Goal: Check status: Check status

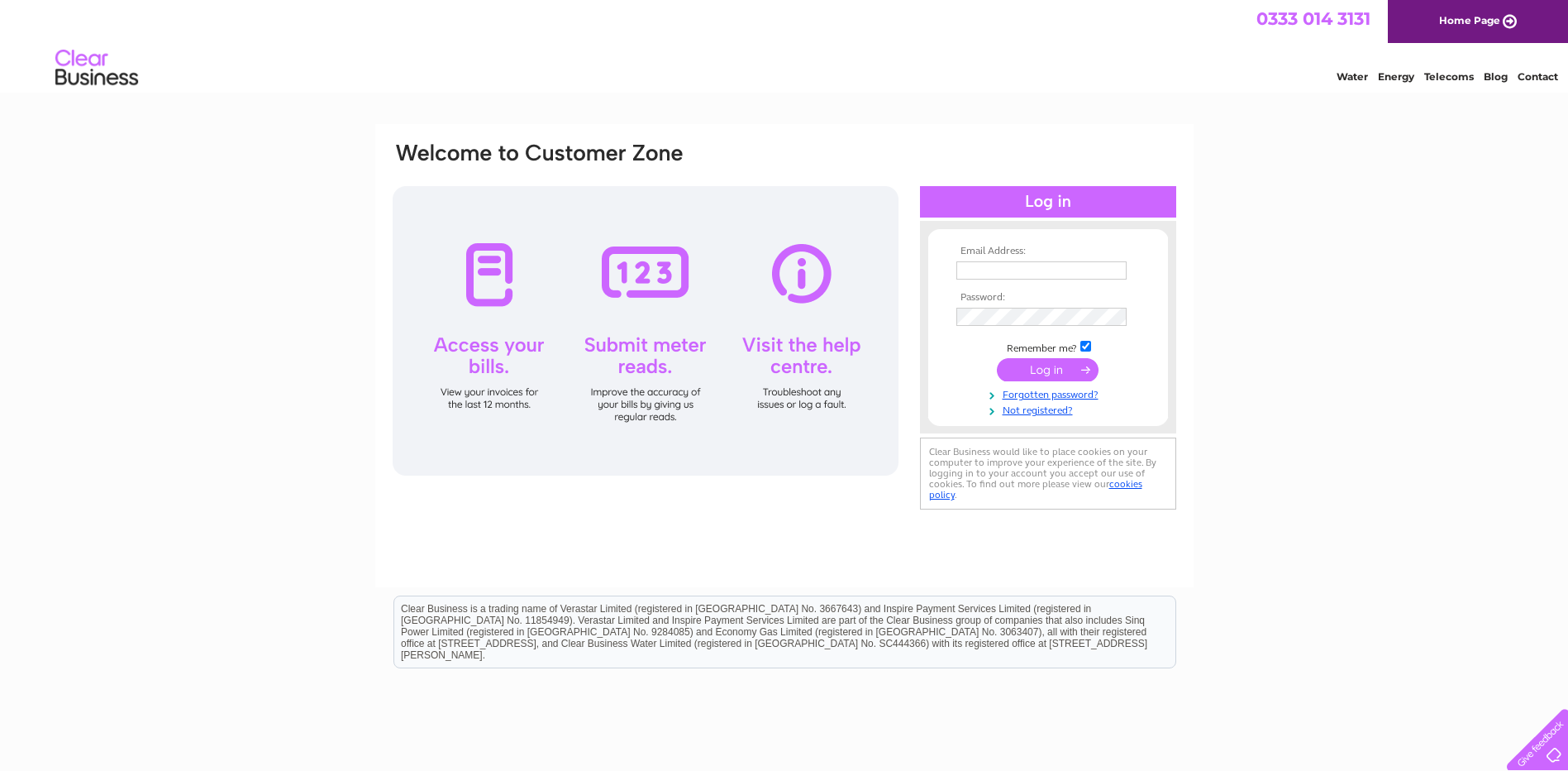
type input "accounts@wallets-rps.co.uk"
click at [1069, 369] on input "submit" at bounding box center [1047, 369] width 102 height 23
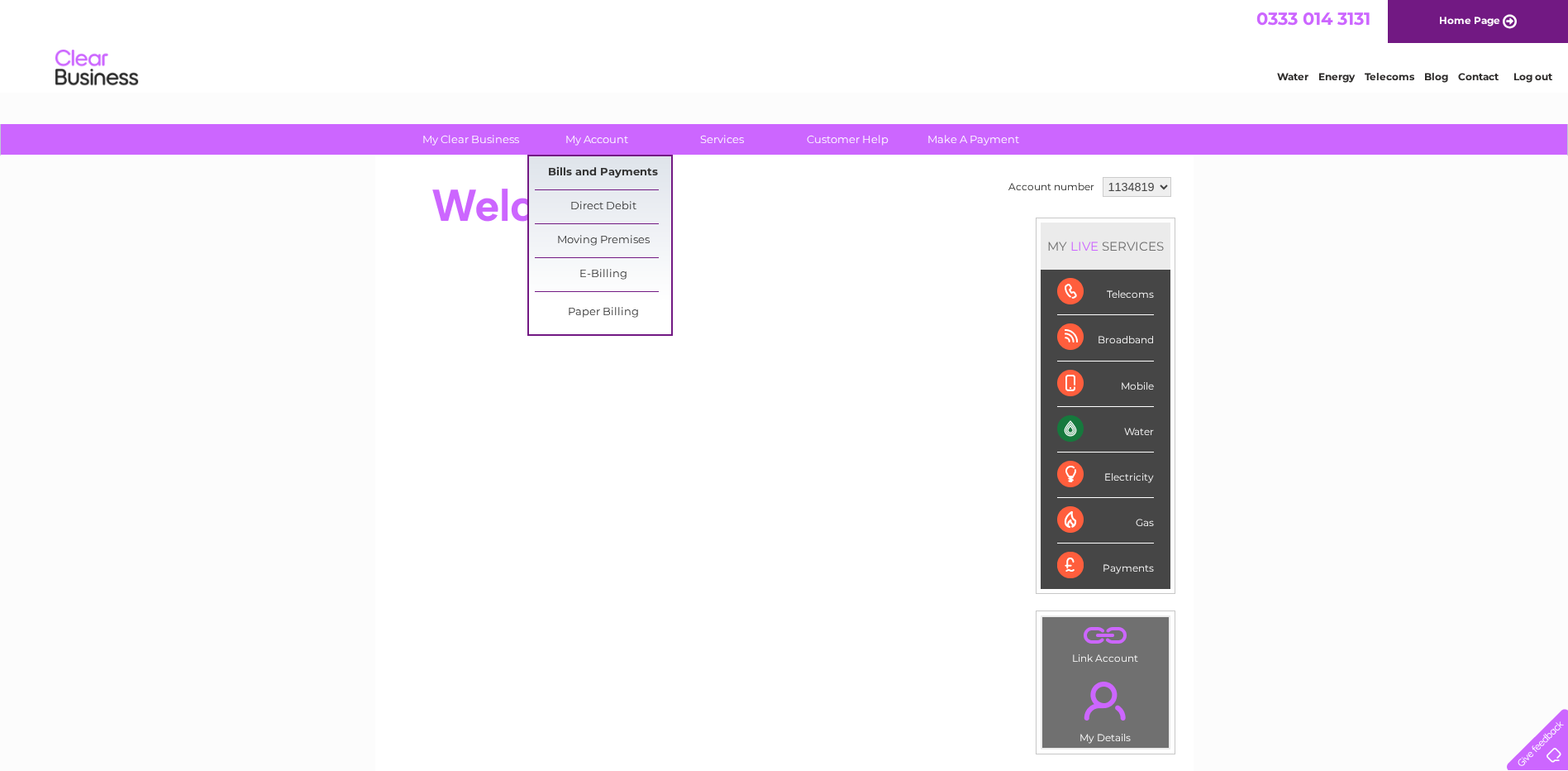
click at [563, 160] on link "Bills and Payments" at bounding box center [603, 173] width 137 height 33
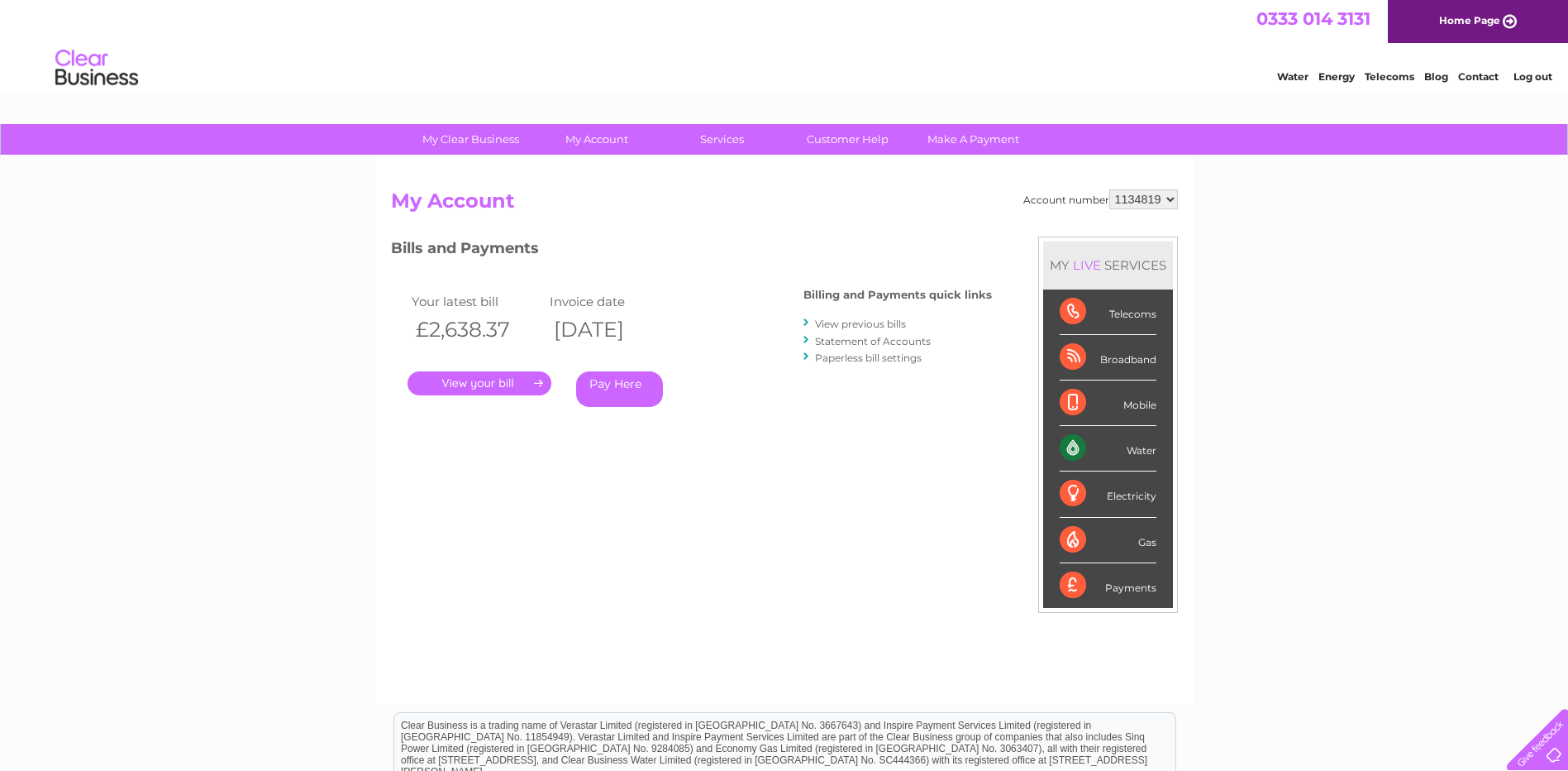
click at [476, 393] on link "." at bounding box center [479, 383] width 144 height 24
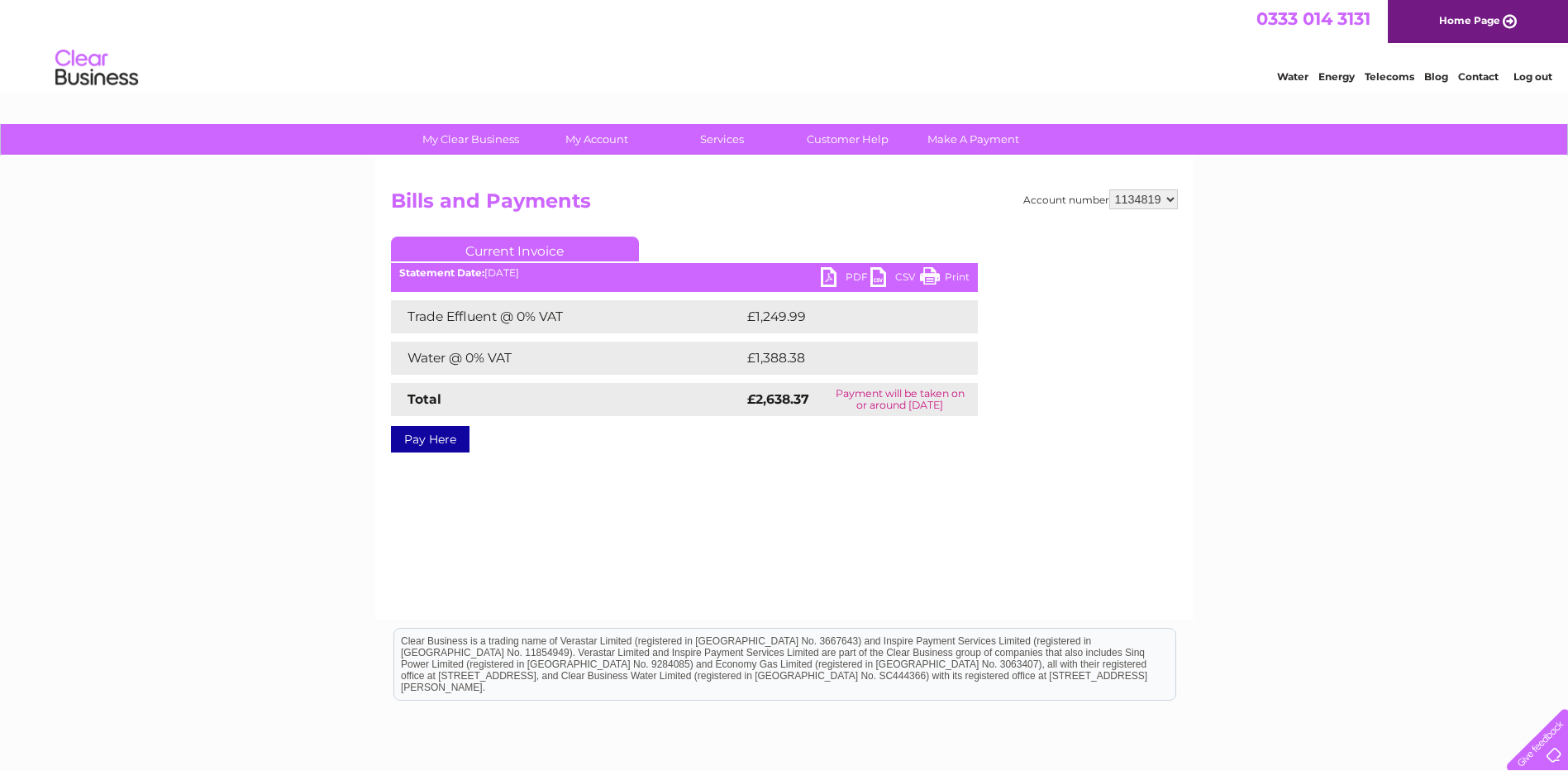
click at [961, 276] on link "Print" at bounding box center [944, 278] width 49 height 24
click at [1527, 80] on link "Log out" at bounding box center [1533, 76] width 39 height 13
